Goal: Information Seeking & Learning: Learn about a topic

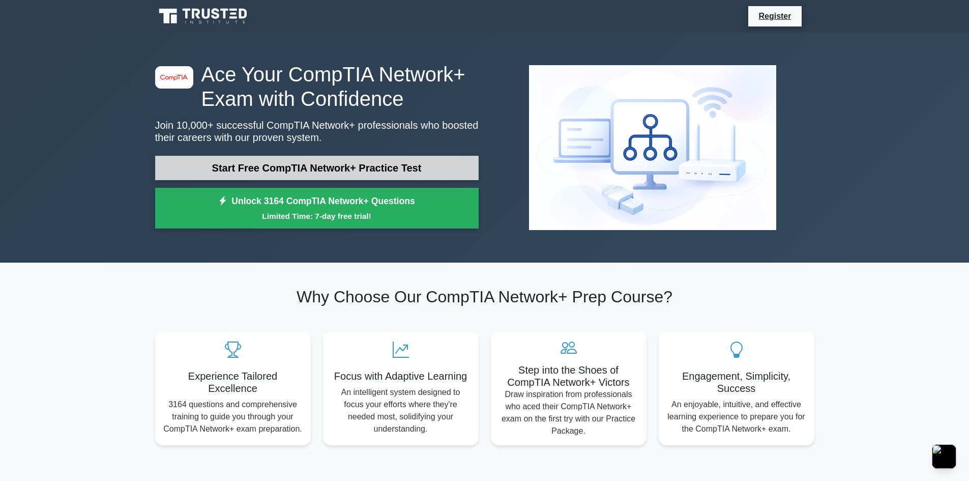
click at [425, 171] on link "Start Free CompTIA Network+ Practice Test" at bounding box center [317, 168] width 324 height 24
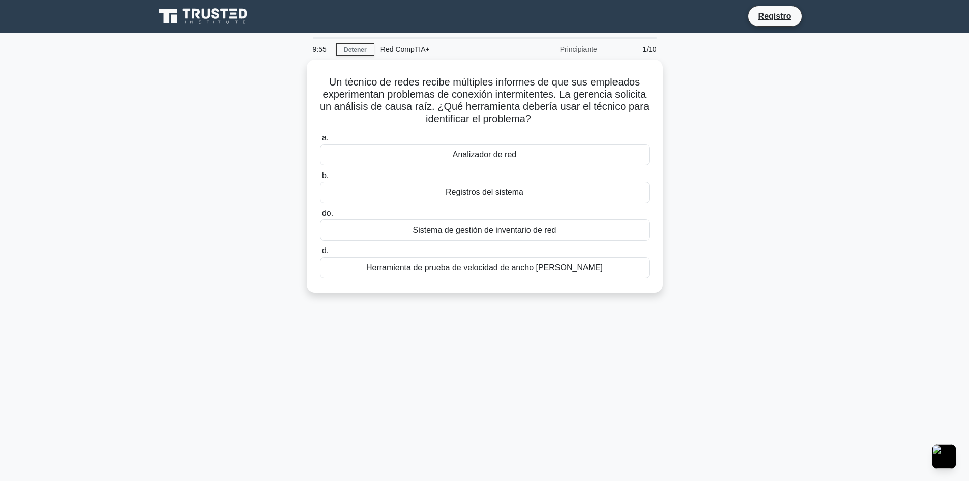
click at [708, 176] on div "Un técnico de redes recibe múltiples informes de que sus empleados experimentan…" at bounding box center [485, 182] width 672 height 245
click at [514, 156] on font "Analizador de red" at bounding box center [485, 152] width 64 height 9
click at [320, 139] on input "a. Analizador de red" at bounding box center [320, 135] width 0 height 7
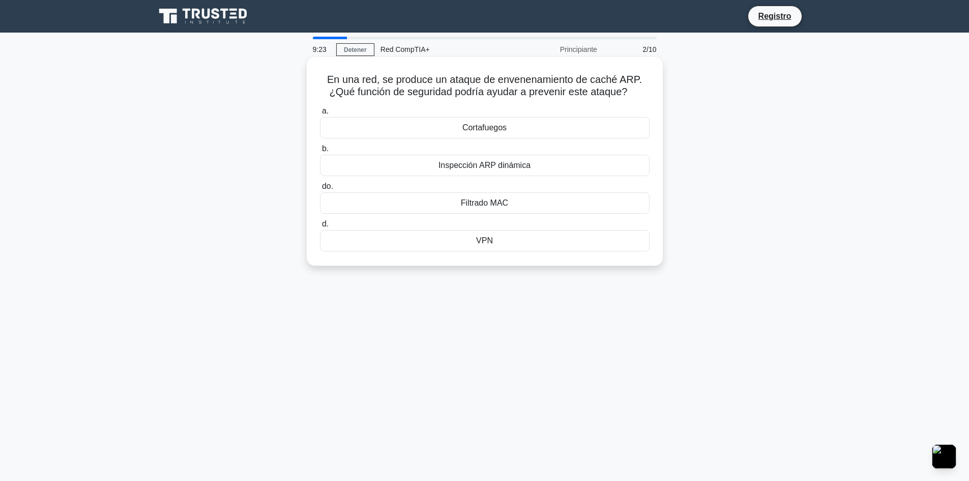
click at [500, 169] on font "Inspección ARP dinámica" at bounding box center [485, 165] width 92 height 9
click at [320, 152] on input "b. Inspección ARP dinámica" at bounding box center [320, 149] width 0 height 7
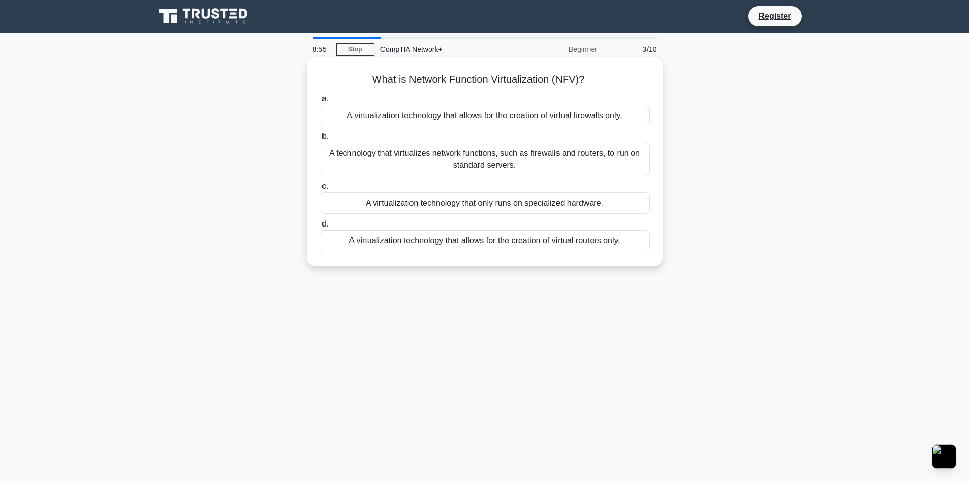
click at [534, 178] on div "a. A virtualization technology that allows for the creation of virtual firewall…" at bounding box center [485, 172] width 342 height 163
click at [536, 155] on div "A technology that virtualizes network functions, such as firewalls and routers,…" at bounding box center [485, 159] width 330 height 34
click at [320, 140] on input "b. A technology that virtualizes network functions, such as firewalls and route…" at bounding box center [320, 136] width 0 height 7
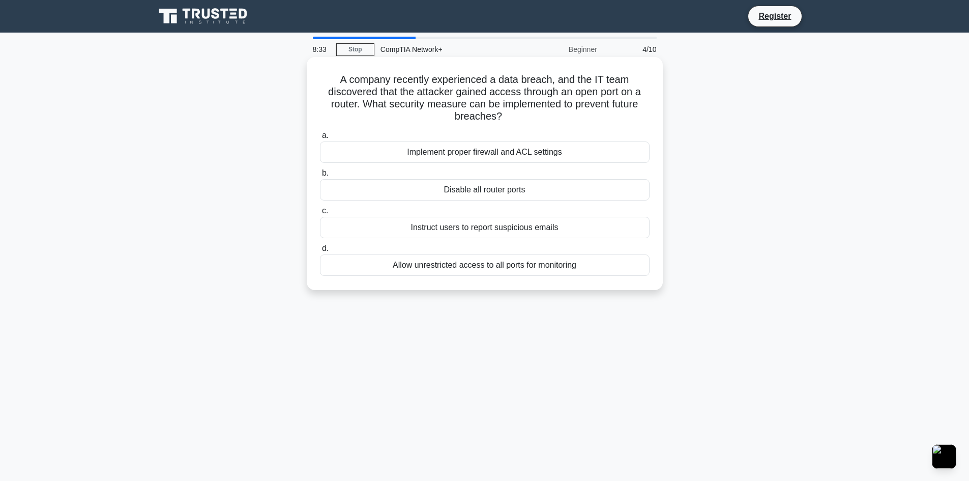
click at [575, 269] on div "Allow unrestricted access to all ports for monitoring" at bounding box center [485, 264] width 330 height 21
click at [320, 252] on input "d. Allow unrestricted access to all ports for monitoring" at bounding box center [320, 248] width 0 height 7
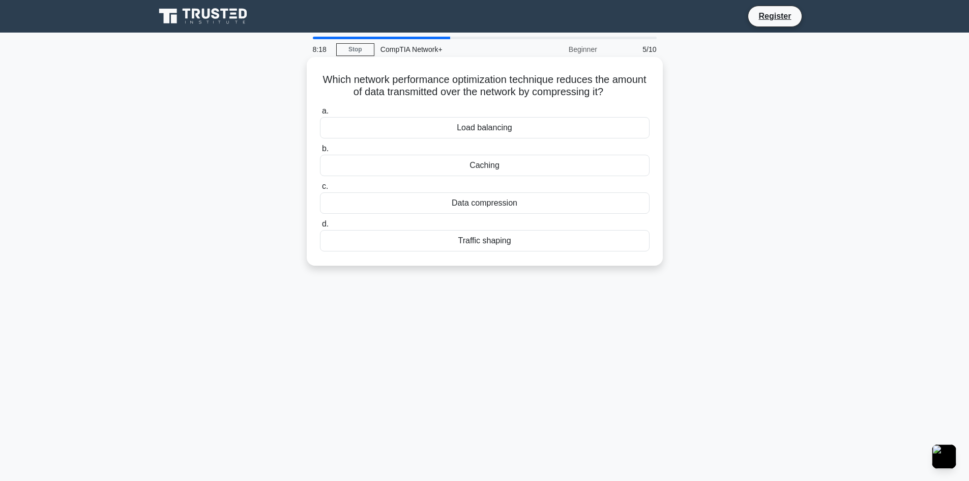
click at [516, 197] on div "Data compression" at bounding box center [485, 202] width 330 height 21
click at [320, 190] on input "c. Data compression" at bounding box center [320, 186] width 0 height 7
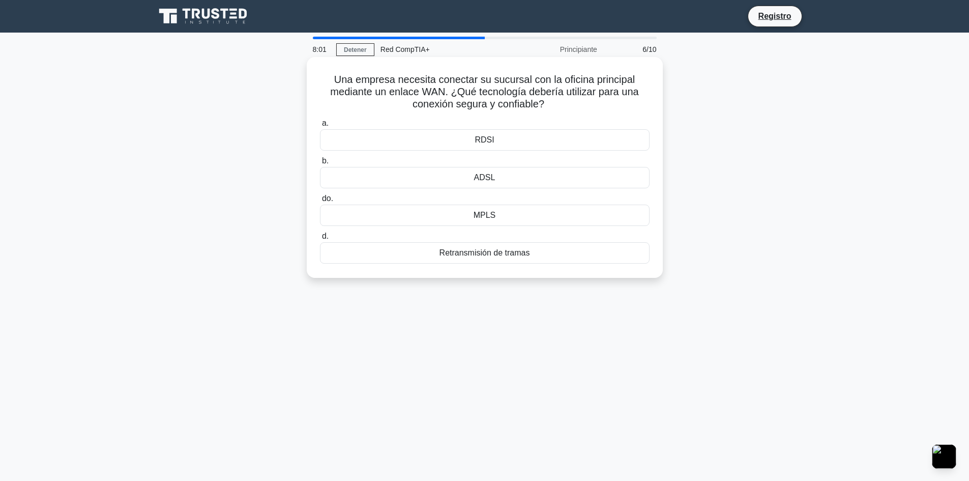
click at [558, 172] on div "ADSL" at bounding box center [485, 177] width 330 height 21
click at [320, 164] on input "b. ADSL" at bounding box center [320, 161] width 0 height 7
click at [564, 215] on font "Servidor de gestión de dispositivos móviles (MDM)" at bounding box center [484, 215] width 183 height 9
click at [320, 202] on input "do. Servidor de gestión de dispositivos móviles (MDM)" at bounding box center [320, 198] width 0 height 7
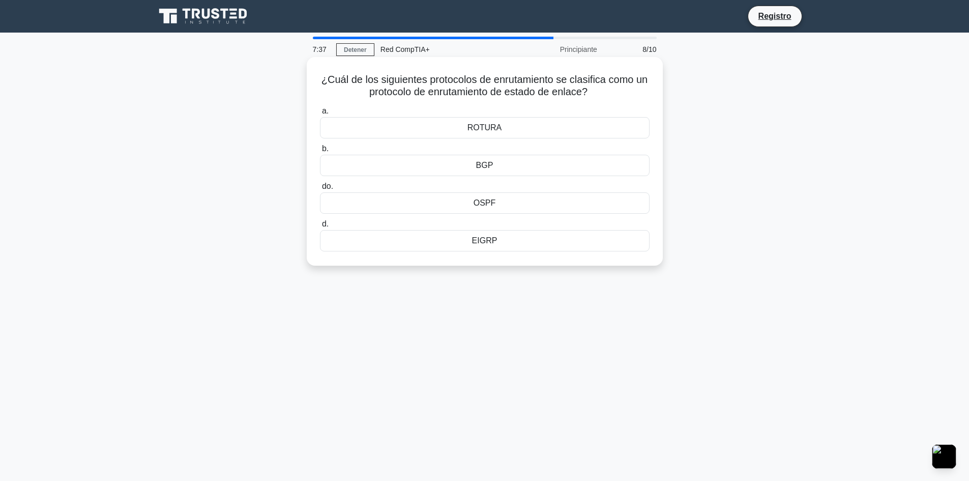
click at [525, 198] on div "OSPF" at bounding box center [485, 202] width 330 height 21
click at [320, 190] on input "do. OSPF" at bounding box center [320, 186] width 0 height 7
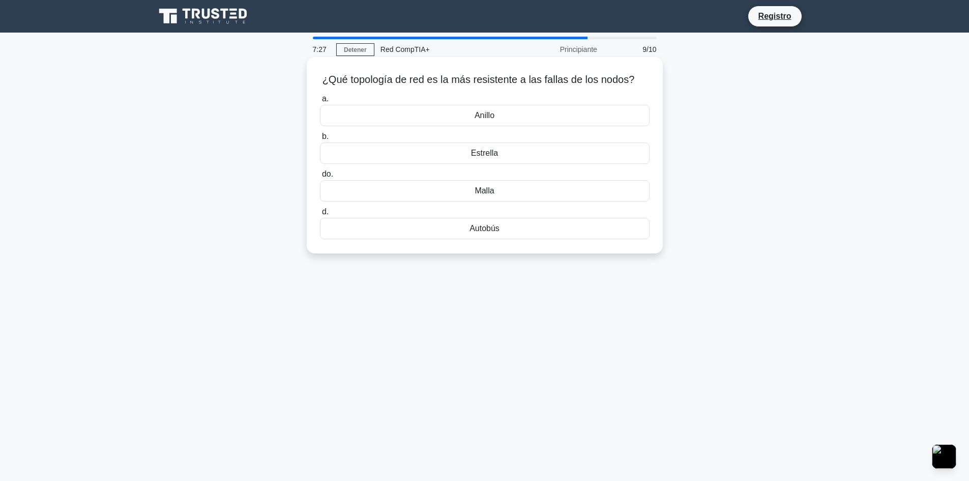
click at [525, 197] on div "Malla" at bounding box center [485, 190] width 330 height 21
click at [320, 178] on input "do. Malla" at bounding box center [320, 174] width 0 height 7
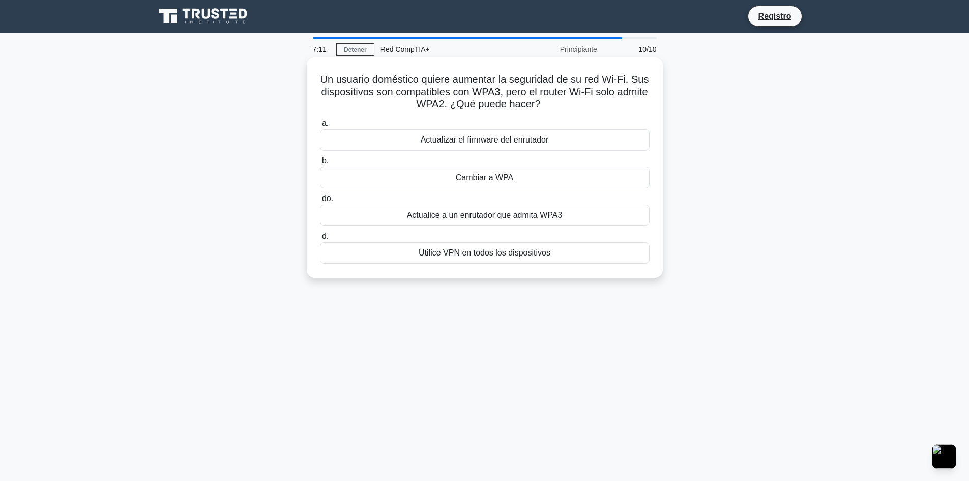
click at [542, 181] on div "Cambiar a WPA" at bounding box center [485, 177] width 330 height 21
click at [320, 164] on input "b. Cambiar a WPA" at bounding box center [320, 161] width 0 height 7
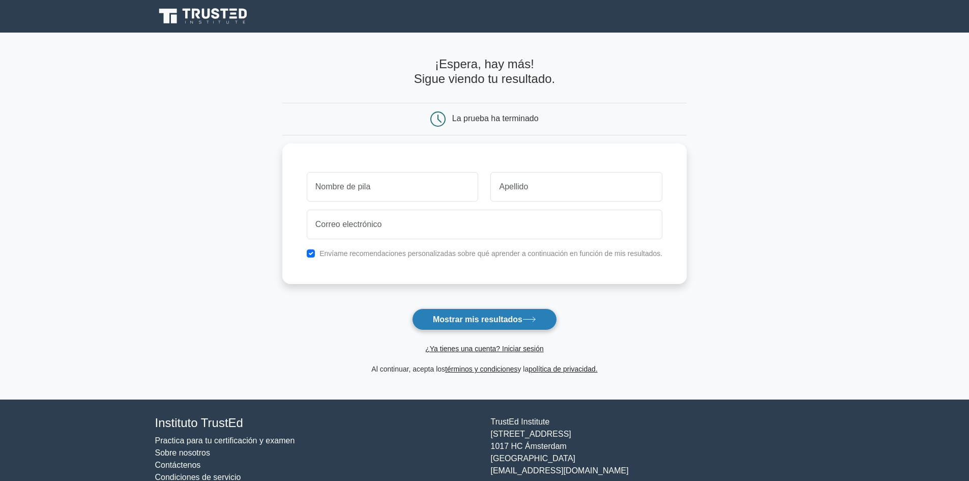
click at [502, 320] on font "Mostrar mis resultados" at bounding box center [478, 319] width 90 height 9
